Goal: Task Accomplishment & Management: Use online tool/utility

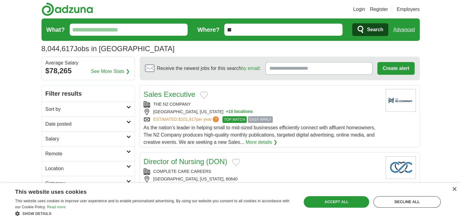
click at [127, 106] on icon at bounding box center [128, 107] width 5 height 3
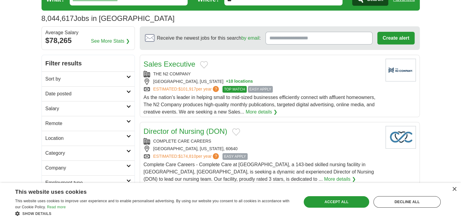
scroll to position [61, 0]
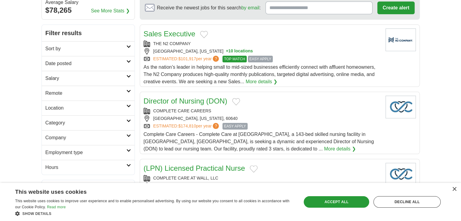
click at [130, 87] on link "Remote" at bounding box center [88, 93] width 93 height 15
click at [72, 108] on link "Remote jobs" at bounding box center [58, 107] width 27 height 5
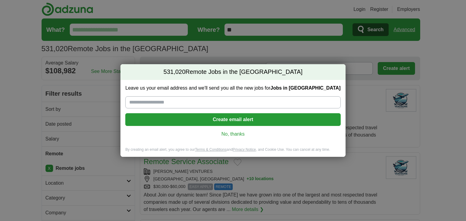
click at [230, 133] on link "No, thanks" at bounding box center [232, 134] width 205 height 7
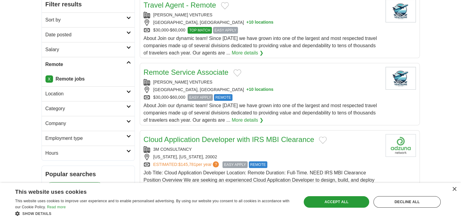
scroll to position [91, 0]
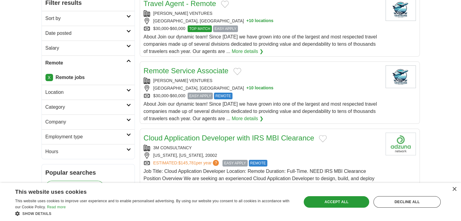
click at [129, 89] on icon at bounding box center [128, 90] width 5 height 3
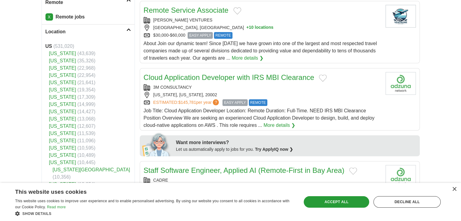
scroll to position [182, 0]
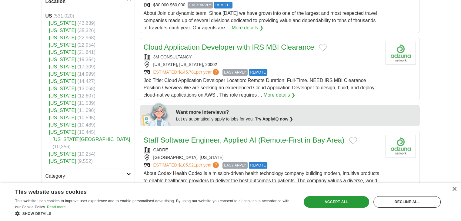
click at [59, 159] on link "[US_STATE]" at bounding box center [62, 161] width 27 height 5
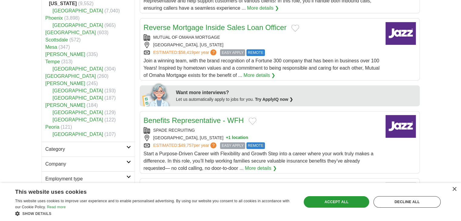
scroll to position [212, 0]
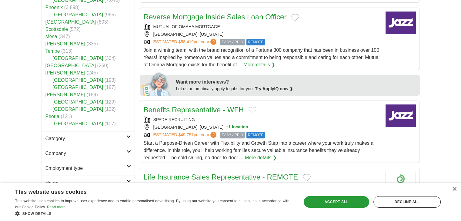
click at [52, 116] on link "Peoria" at bounding box center [52, 116] width 14 height 5
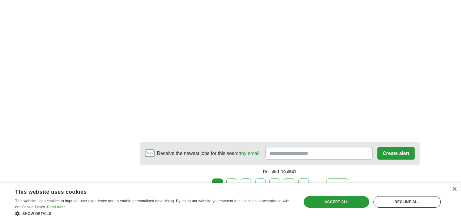
scroll to position [1092, 0]
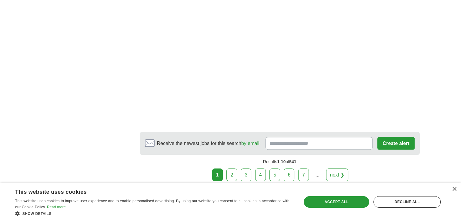
click at [337, 171] on link "next ❯" at bounding box center [337, 175] width 22 height 13
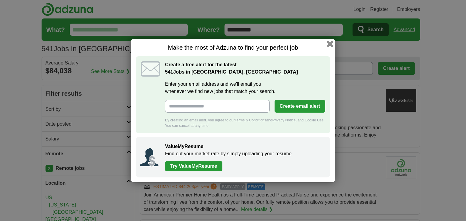
click at [329, 44] on button "button" at bounding box center [330, 43] width 7 height 7
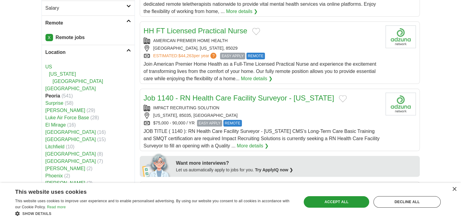
scroll to position [121, 0]
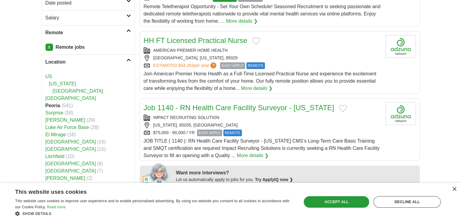
click at [53, 82] on link "[US_STATE]" at bounding box center [62, 83] width 27 height 5
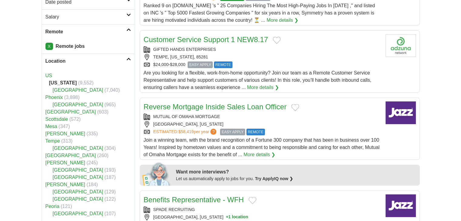
scroll to position [121, 0]
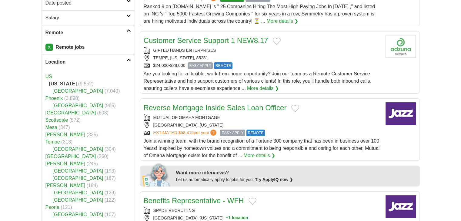
click at [126, 61] on icon at bounding box center [128, 60] width 5 height 3
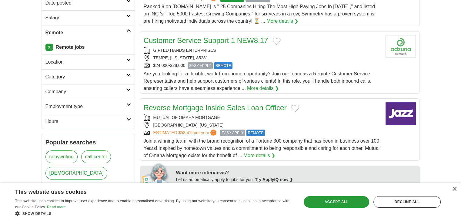
click at [129, 72] on link "Category" at bounding box center [88, 76] width 93 height 15
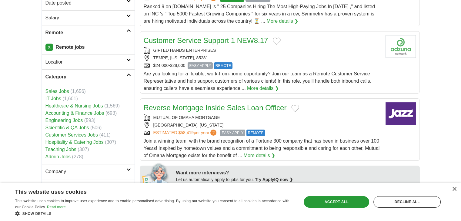
click at [57, 89] on link "Sales Jobs" at bounding box center [57, 91] width 24 height 5
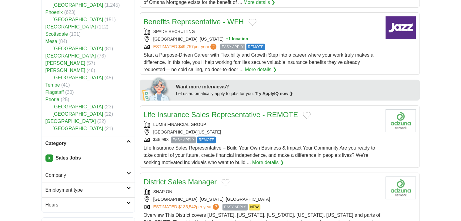
scroll to position [273, 0]
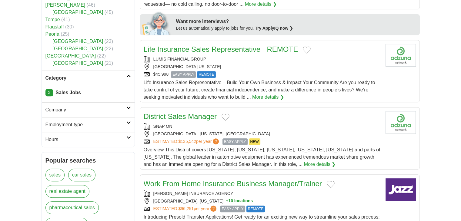
click at [131, 121] on link "Employment type" at bounding box center [88, 124] width 93 height 15
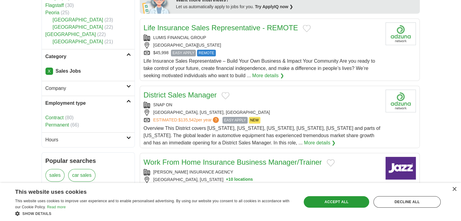
scroll to position [303, 0]
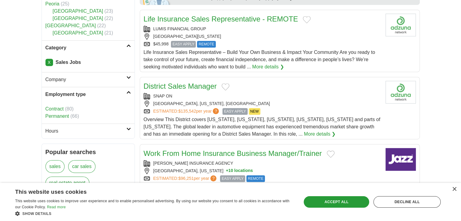
click at [126, 131] on link "Hours" at bounding box center [88, 131] width 93 height 15
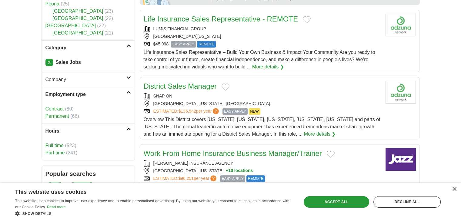
click at [55, 143] on link "Full time" at bounding box center [54, 145] width 18 height 5
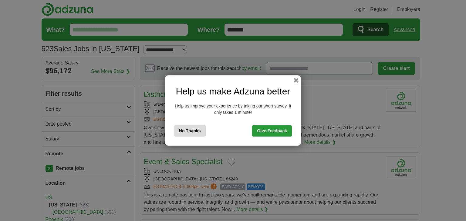
click at [190, 130] on button "No Thanks" at bounding box center [190, 131] width 32 height 11
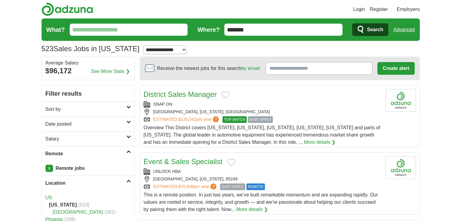
click at [129, 109] on link "Sort by" at bounding box center [88, 109] width 93 height 15
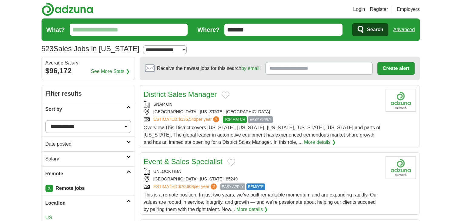
click at [129, 109] on link "Sort by" at bounding box center [88, 109] width 93 height 15
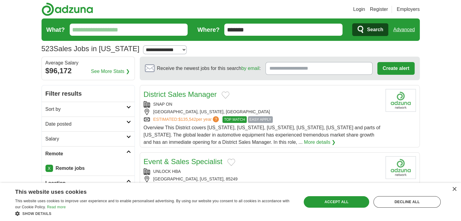
click at [130, 137] on icon at bounding box center [128, 137] width 5 height 3
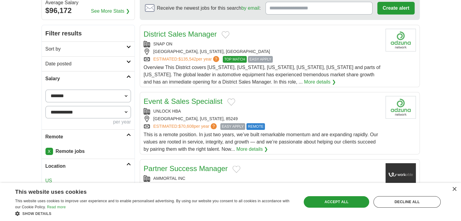
scroll to position [61, 0]
click at [124, 95] on select "**********" at bounding box center [88, 95] width 86 height 13
select select "*****"
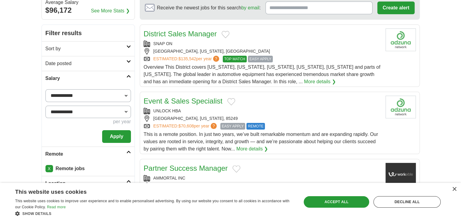
scroll to position [91, 0]
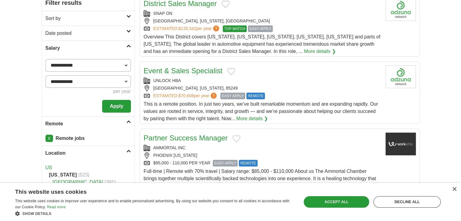
click at [118, 105] on button "Apply" at bounding box center [116, 106] width 29 height 13
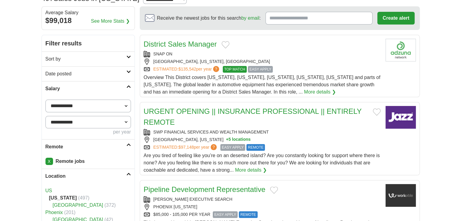
scroll to position [61, 0]
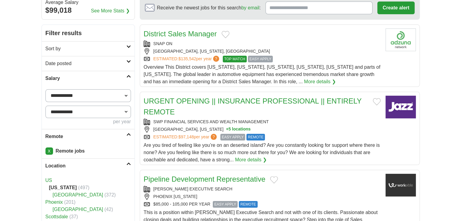
click at [131, 76] on icon at bounding box center [128, 76] width 5 height 3
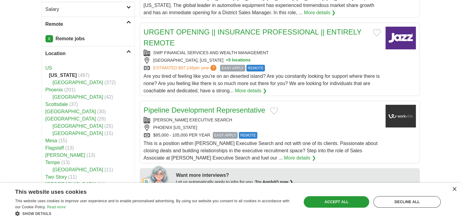
scroll to position [152, 0]
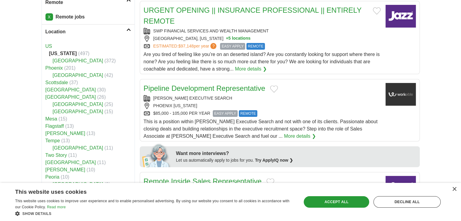
click at [131, 29] on icon at bounding box center [128, 29] width 5 height 3
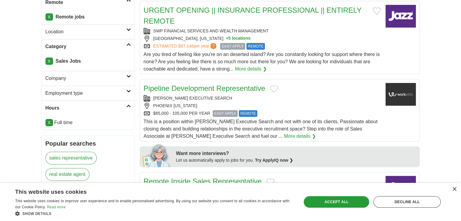
click at [127, 77] on icon at bounding box center [128, 76] width 5 height 3
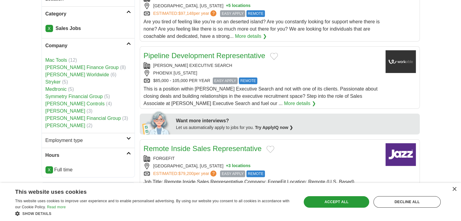
scroll to position [182, 0]
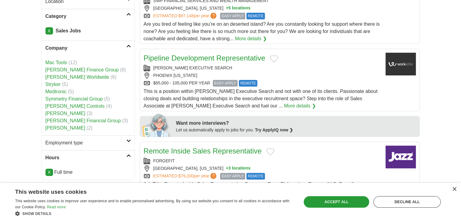
click at [57, 61] on link "Mac Tools" at bounding box center [56, 62] width 22 height 5
